Goal: Transaction & Acquisition: Purchase product/service

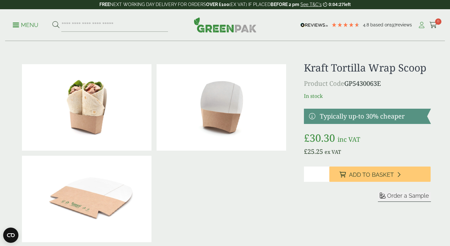
click at [424, 26] on icon at bounding box center [422, 25] width 8 height 6
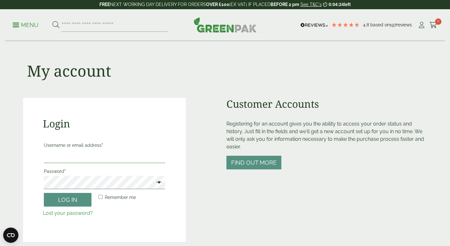
click at [71, 160] on input "Username or email address *" at bounding box center [104, 156] width 121 height 13
type input "**********"
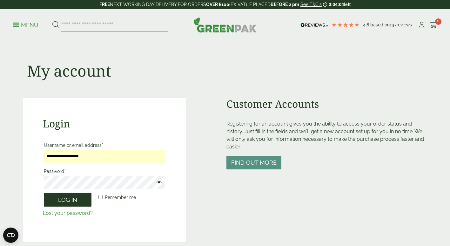
click at [70, 198] on button "Log in" at bounding box center [68, 200] width 48 height 14
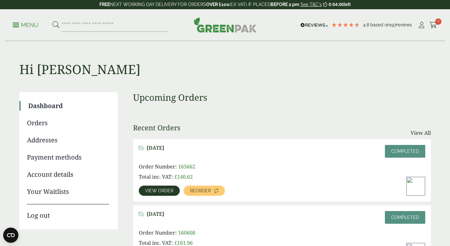
click at [415, 190] on img at bounding box center [416, 186] width 18 height 18
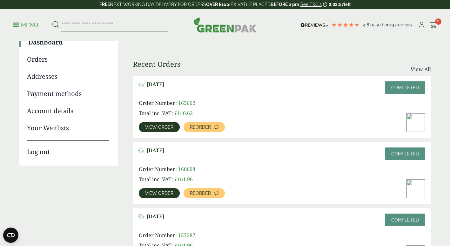
click at [150, 193] on span "View order" at bounding box center [159, 193] width 28 height 4
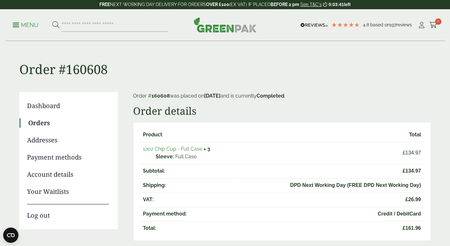
click at [166, 151] on link "12oz Chip Cup - Full Case" at bounding box center [172, 149] width 59 height 6
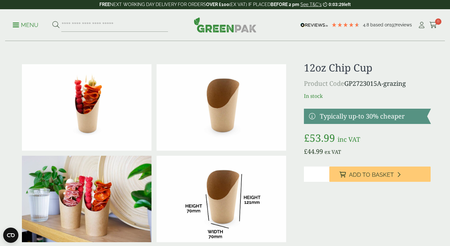
click at [318, 174] on input "*" at bounding box center [316, 174] width 25 height 15
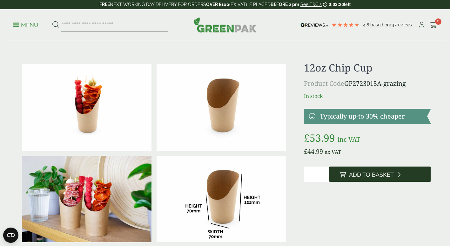
type input "*"
click at [351, 172] on span "Add to Basket" at bounding box center [371, 174] width 45 height 7
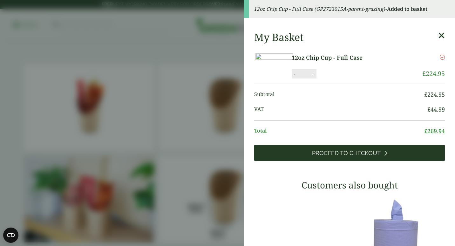
click at [354, 157] on span "Proceed to Checkout" at bounding box center [346, 153] width 69 height 7
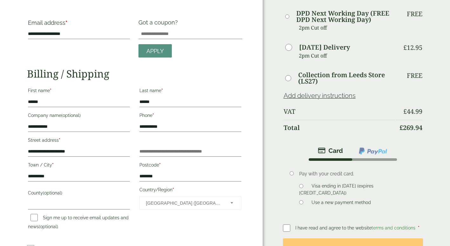
scroll to position [64, 0]
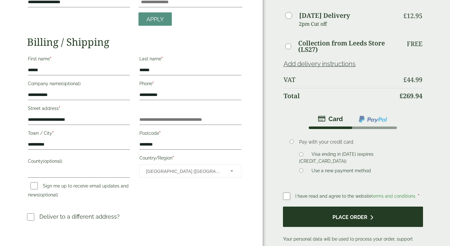
click at [320, 213] on button "Place order" at bounding box center [353, 217] width 140 height 21
